Goal: Task Accomplishment & Management: Use online tool/utility

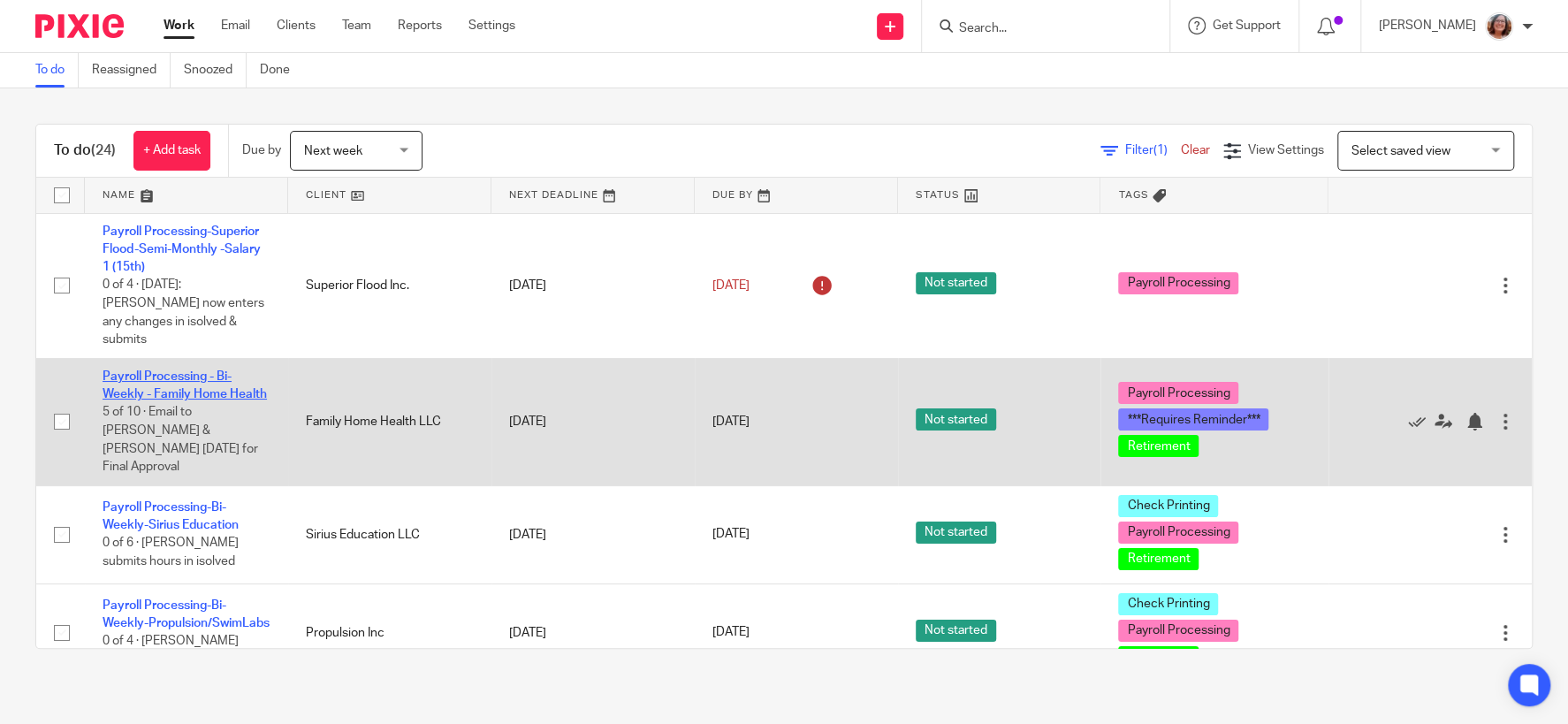
click at [215, 378] on link "Payroll Processing - Bi-Weekly - Family Home Health" at bounding box center [184, 385] width 164 height 30
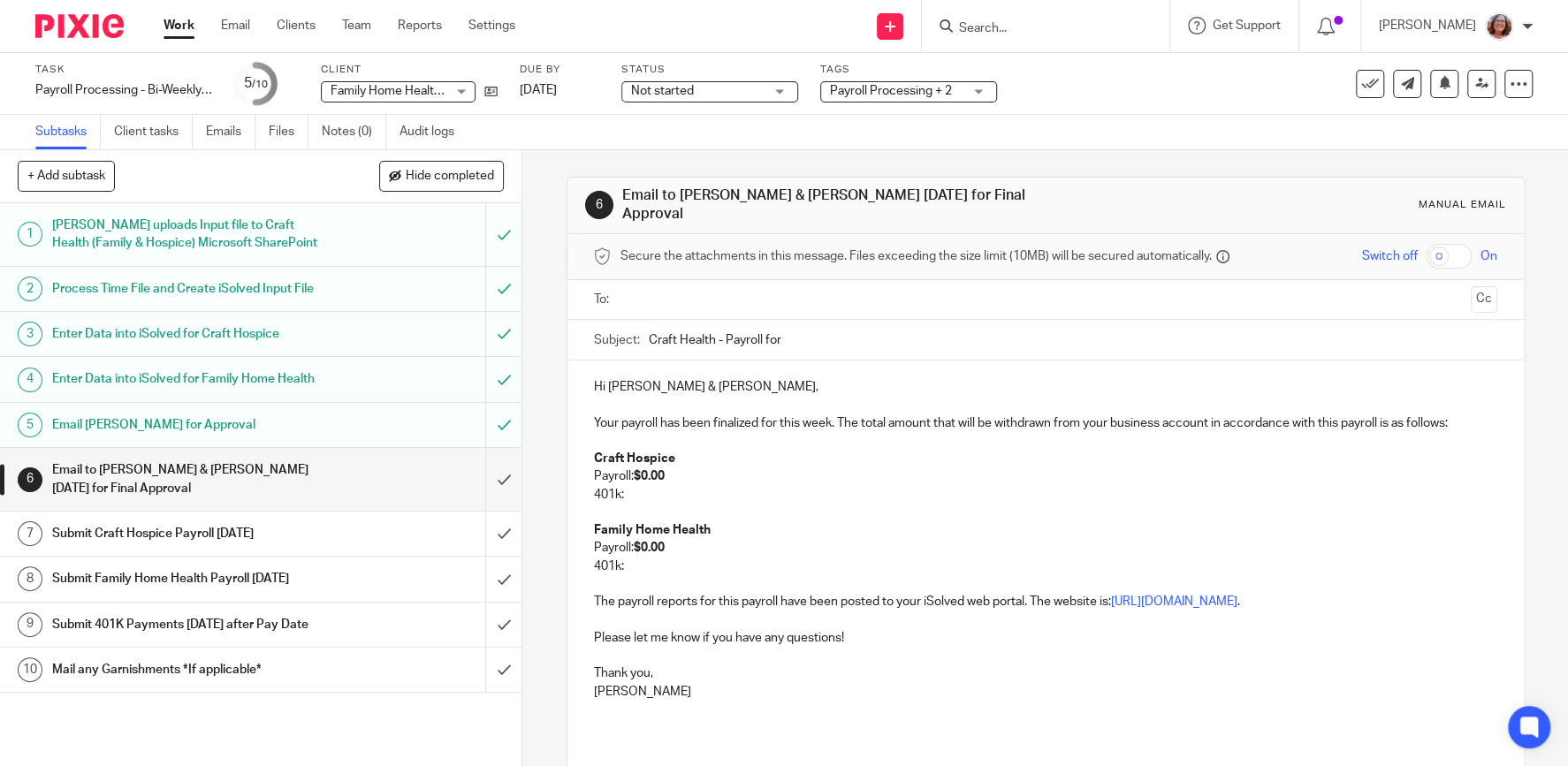
click at [814, 328] on input "Craft Health - Payroll for" at bounding box center [1073, 339] width 849 height 39
click at [813, 332] on input "Craft Health - Payroll for" at bounding box center [1073, 339] width 849 height 39
type input "Craft Health - Payroll for 10/17/25"
click at [687, 294] on input "text" at bounding box center [1046, 300] width 838 height 20
click at [783, 290] on input "text" at bounding box center [1119, 302] width 689 height 35
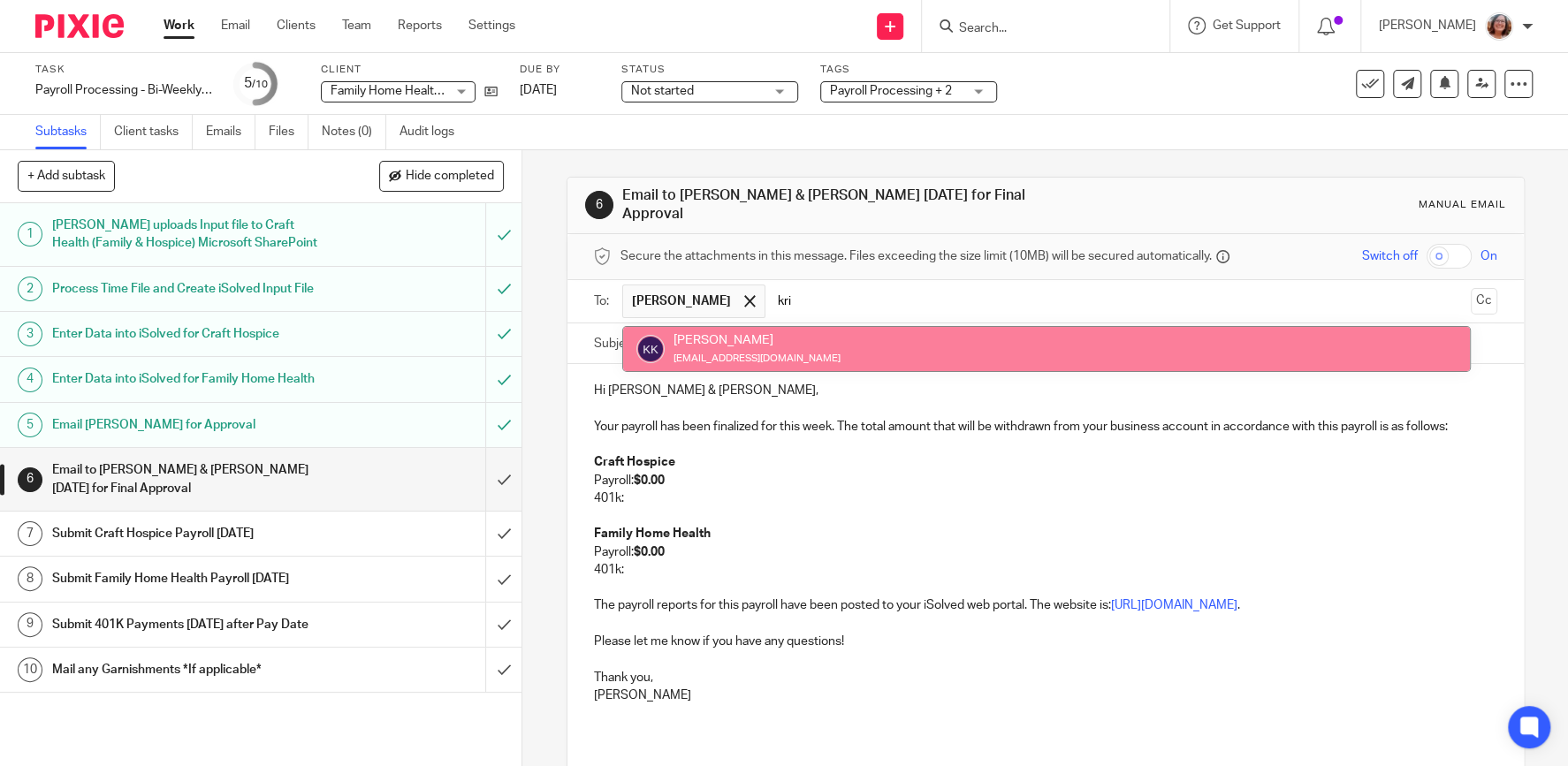
type input "kri"
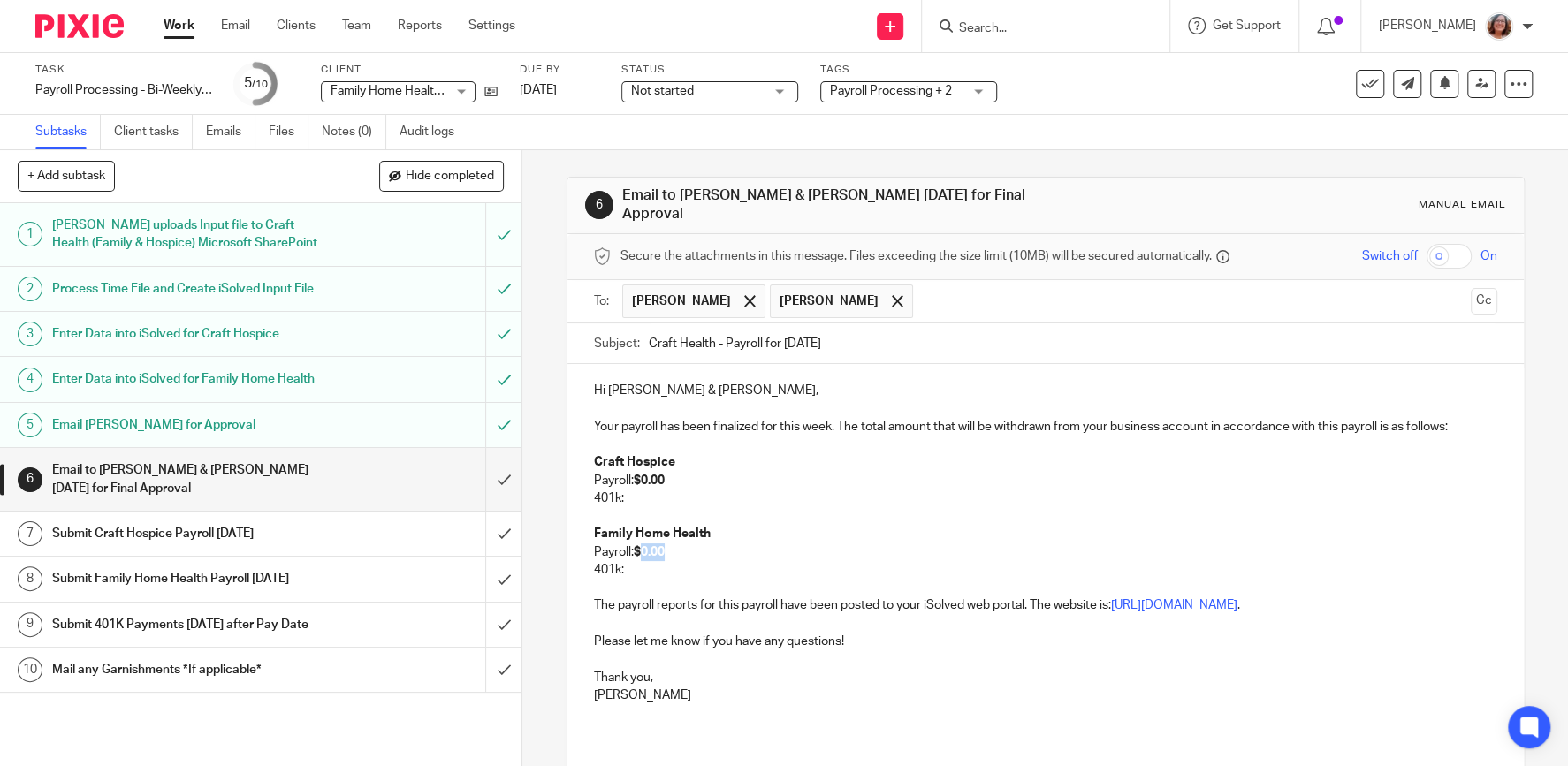
drag, startPoint x: 674, startPoint y: 542, endPoint x: 643, endPoint y: 541, distance: 31.0
click at [643, 543] on p "Payroll: $0.00" at bounding box center [1046, 552] width 904 height 17
drag, startPoint x: 710, startPoint y: 540, endPoint x: 645, endPoint y: 542, distance: 65.0
click at [645, 543] on p "Payroll: $ 167,598.40" at bounding box center [1046, 552] width 904 height 17
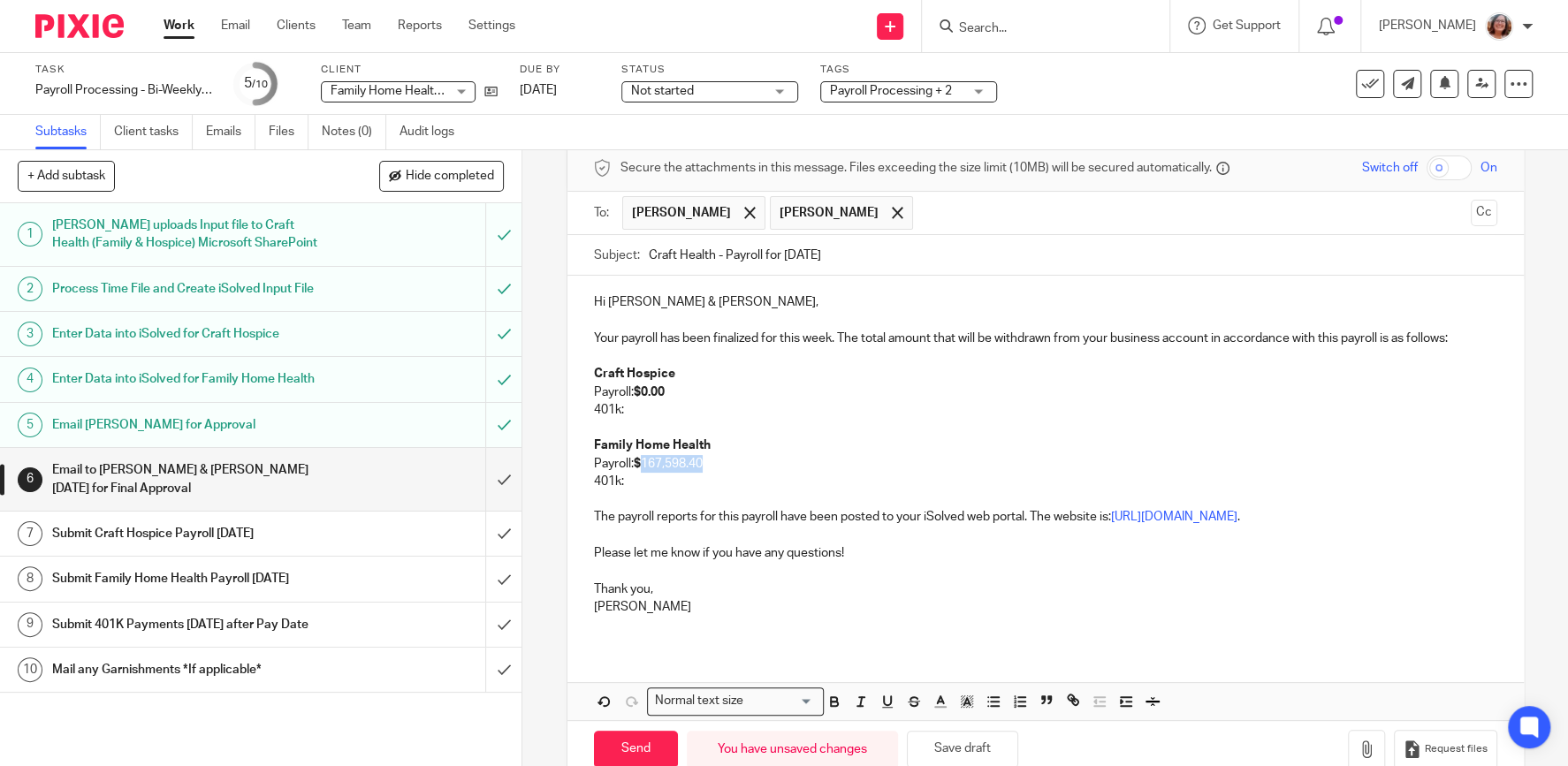
scroll to position [116, 0]
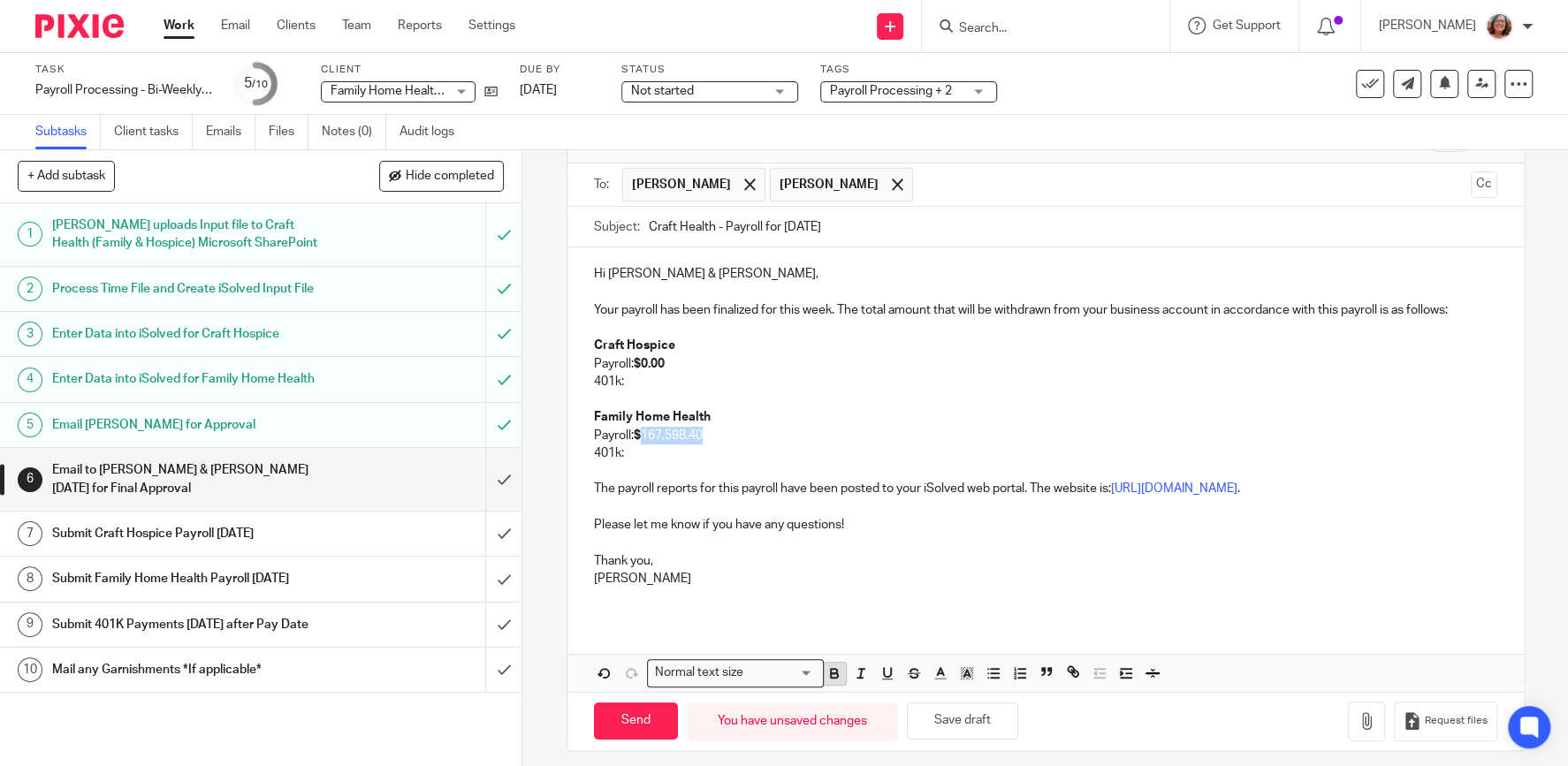
click at [828, 665] on icon "button" at bounding box center [834, 673] width 16 height 16
click at [644, 373] on p "401k:" at bounding box center [1046, 381] width 904 height 17
click at [651, 444] on p "401k:" at bounding box center [1046, 453] width 904 height 17
click at [655, 445] on p "401k:" at bounding box center [1046, 453] width 904 height 17
click at [722, 376] on p "401k: ---" at bounding box center [1046, 381] width 904 height 17
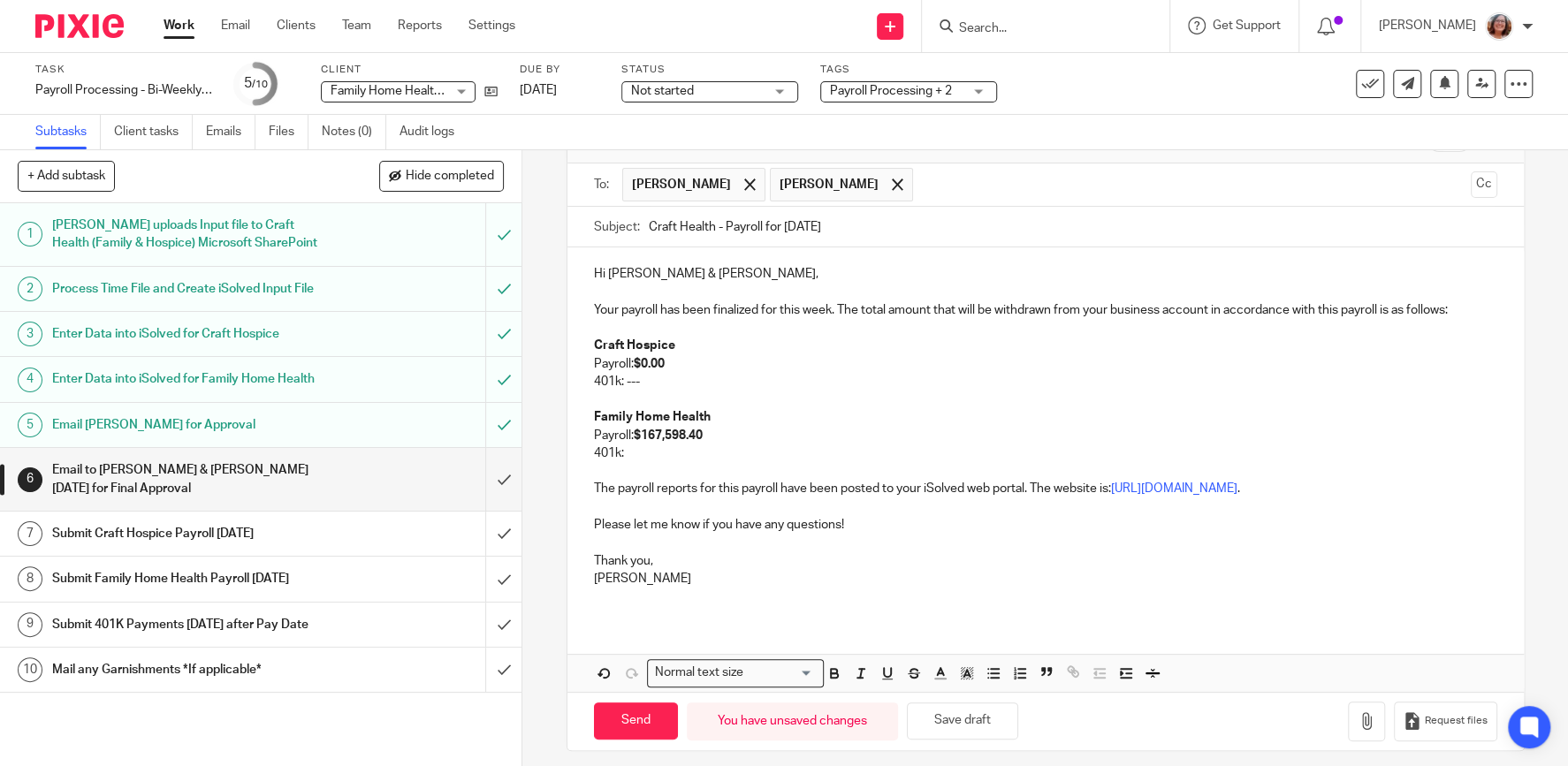
drag, startPoint x: 641, startPoint y: 438, endPoint x: 661, endPoint y: 444, distance: 20.9
click at [642, 444] on p "401k:" at bounding box center [1046, 453] width 904 height 17
drag, startPoint x: 672, startPoint y: 355, endPoint x: 645, endPoint y: 357, distance: 27.1
click at [645, 357] on p "Payroll: $0.00" at bounding box center [1046, 364] width 904 height 17
drag, startPoint x: 695, startPoint y: 351, endPoint x: 645, endPoint y: 358, distance: 50.5
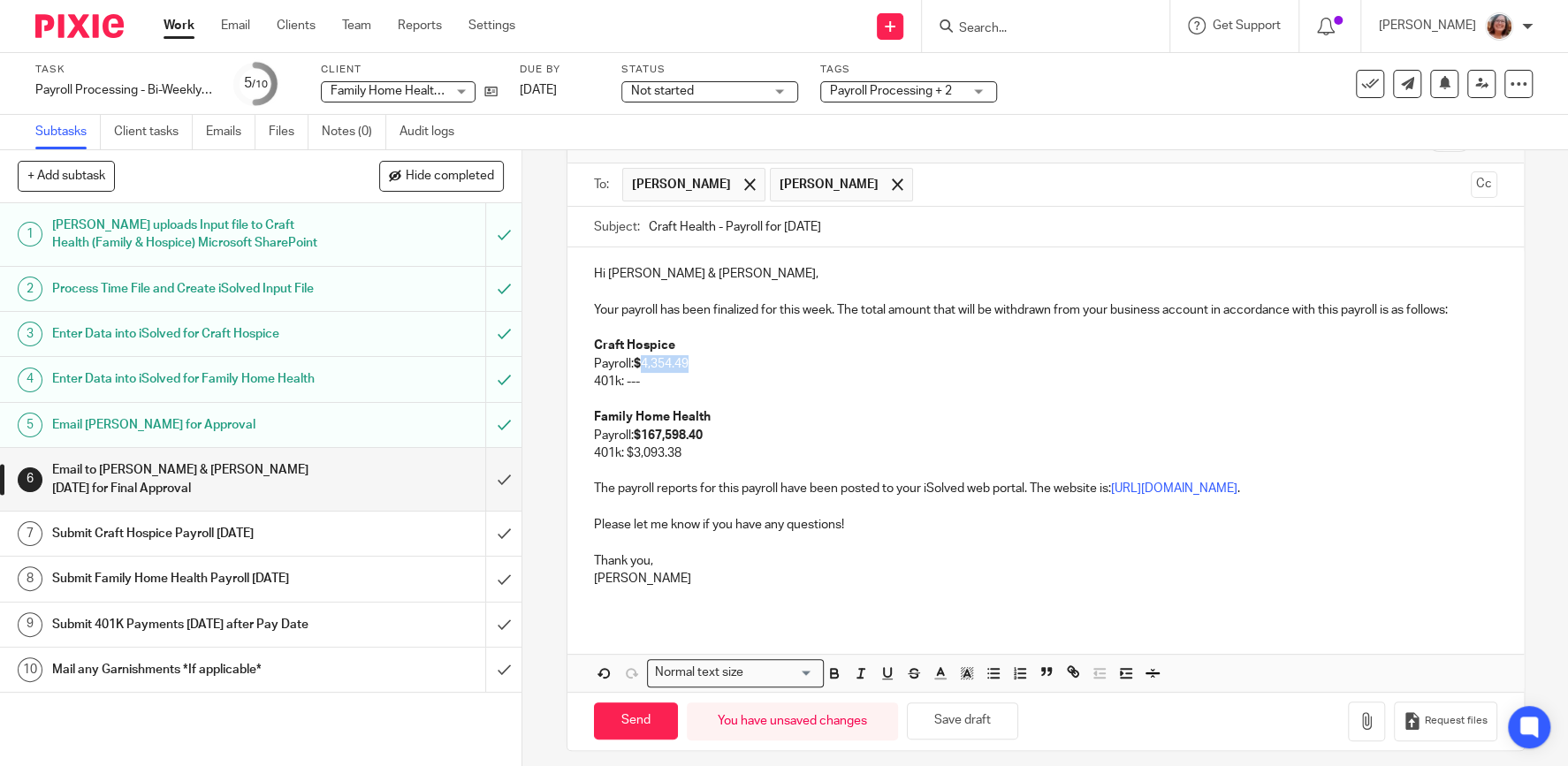
click at [645, 358] on p "Payroll: $ 4,354.49" at bounding box center [1046, 364] width 904 height 17
click at [831, 669] on icon "button" at bounding box center [834, 671] width 6 height 5
click at [838, 413] on p "Family Home Health" at bounding box center [1046, 417] width 904 height 17
click at [647, 720] on input "Send" at bounding box center [636, 721] width 84 height 38
type input "Sent"
